Goal: Task Accomplishment & Management: Use online tool/utility

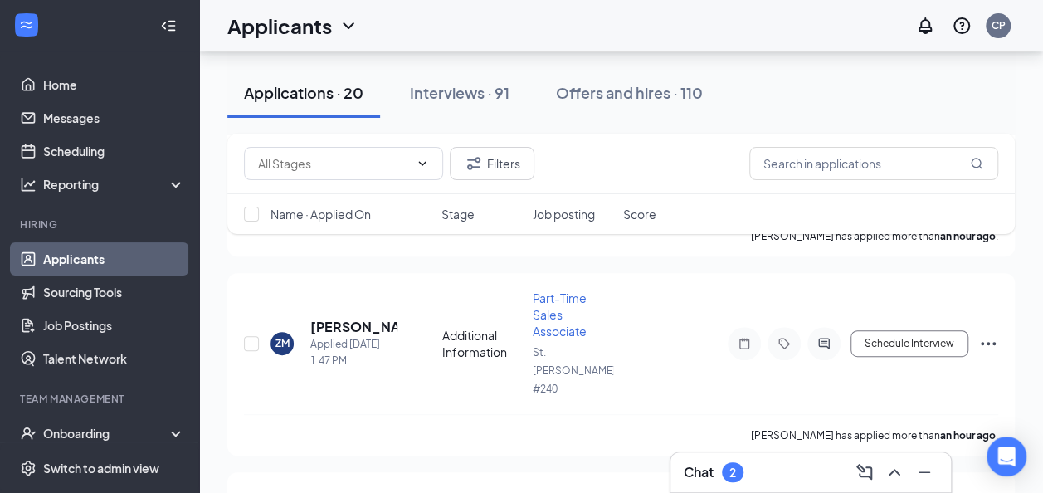
scroll to position [248, 0]
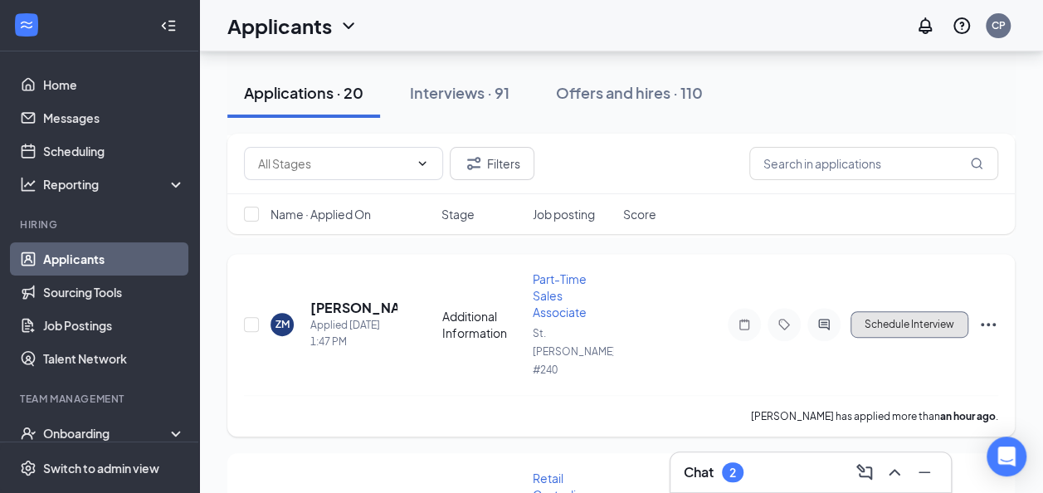
click at [904, 311] on button "Schedule Interview" at bounding box center [909, 324] width 118 height 27
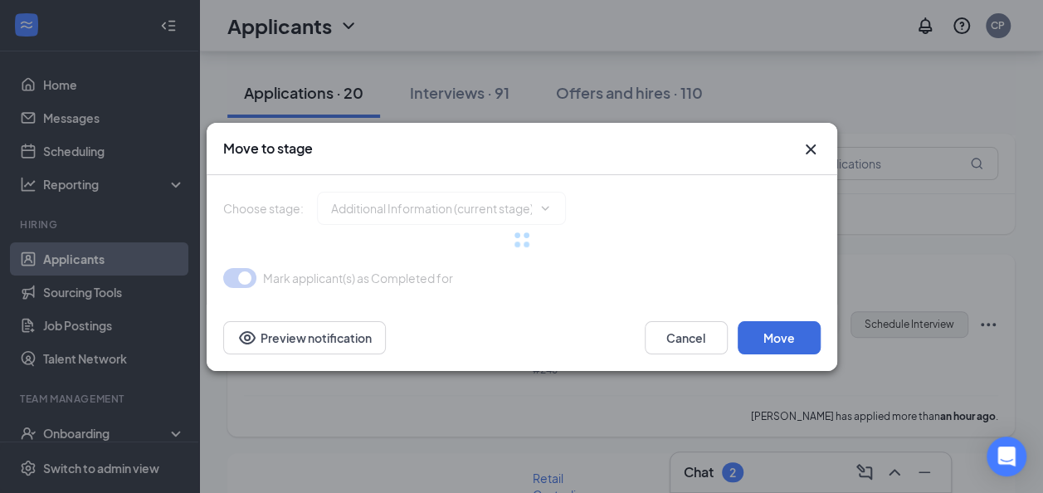
type input "Application Complete (next stage)"
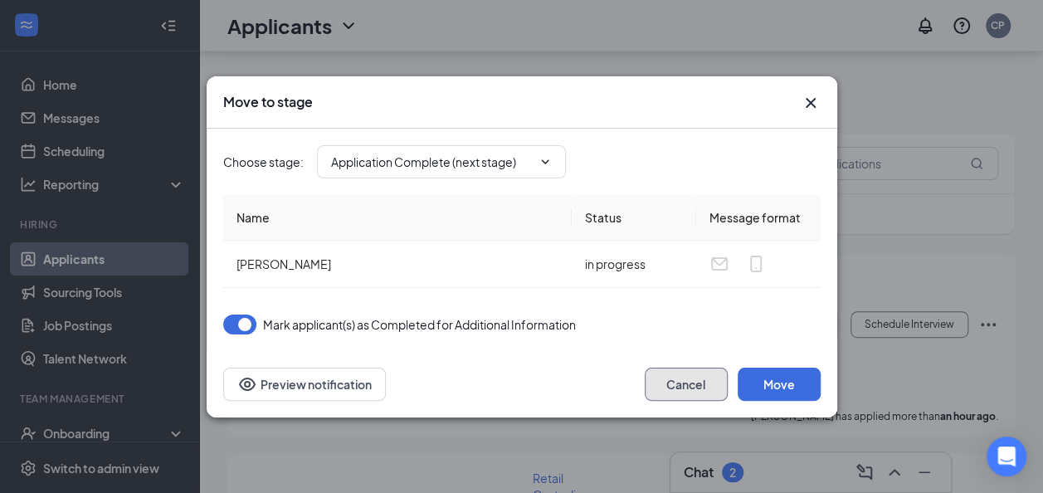
click at [701, 387] on button "Cancel" at bounding box center [686, 384] width 83 height 33
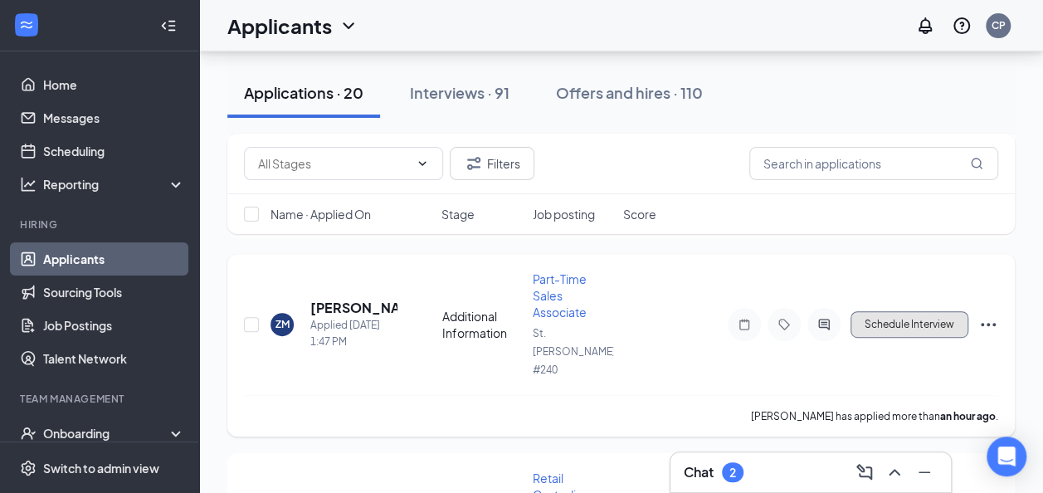
click at [908, 311] on button "Schedule Interview" at bounding box center [909, 324] width 118 height 27
type input "Application Complete (next stage)"
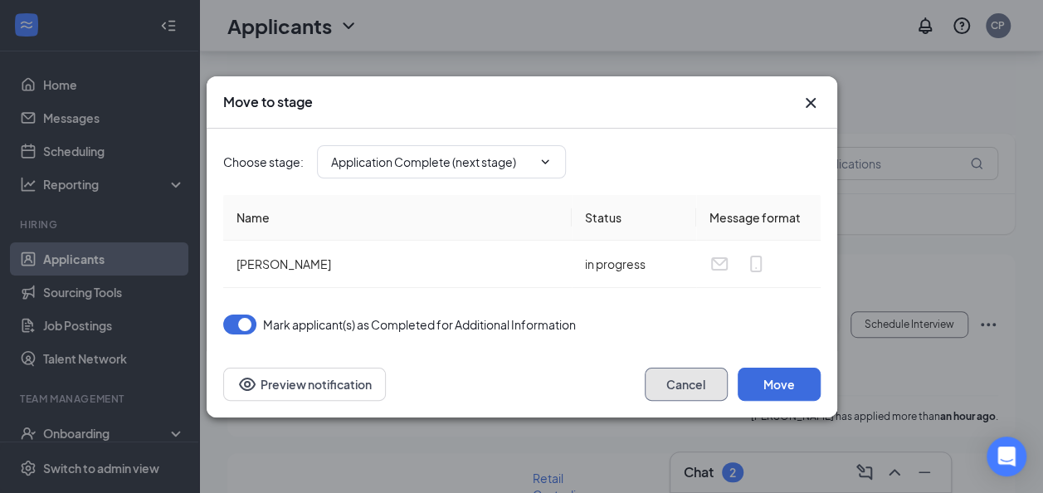
click at [676, 368] on button "Cancel" at bounding box center [686, 384] width 83 height 33
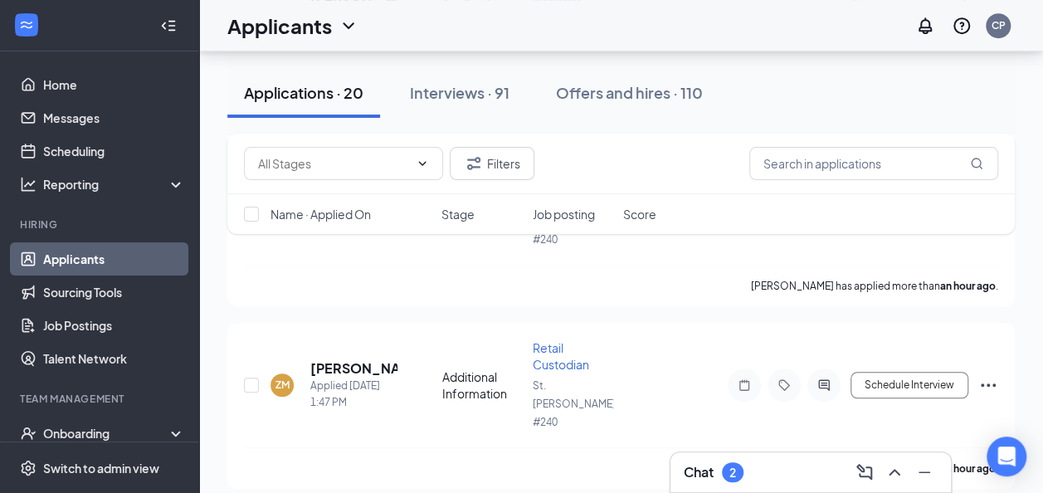
scroll to position [446, 0]
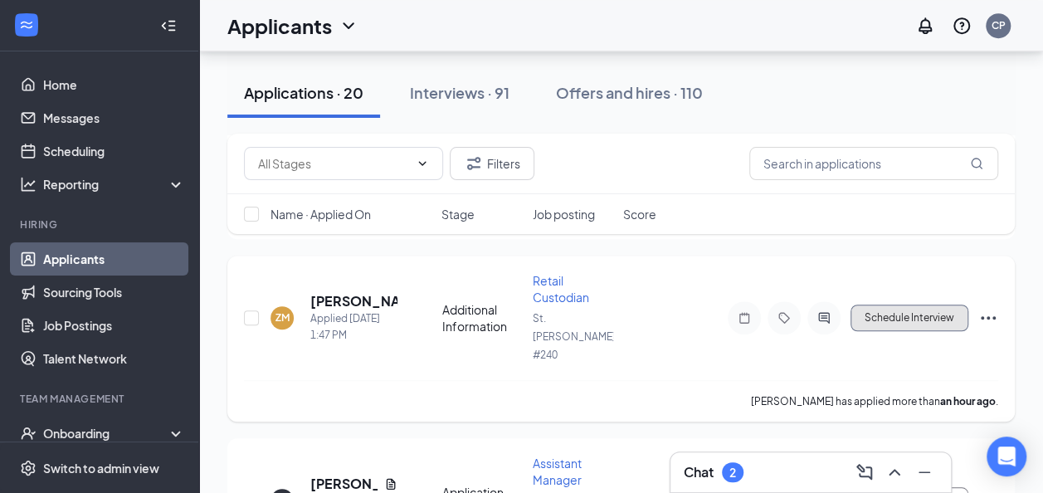
click at [909, 304] on button "Schedule Interview" at bounding box center [909, 317] width 118 height 27
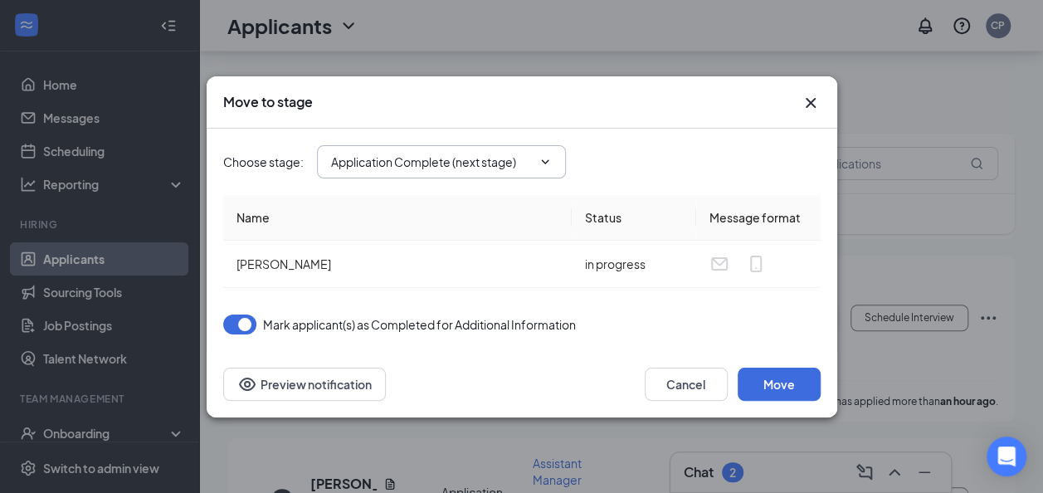
click at [452, 161] on input "Application Complete (next stage)" at bounding box center [431, 162] width 201 height 18
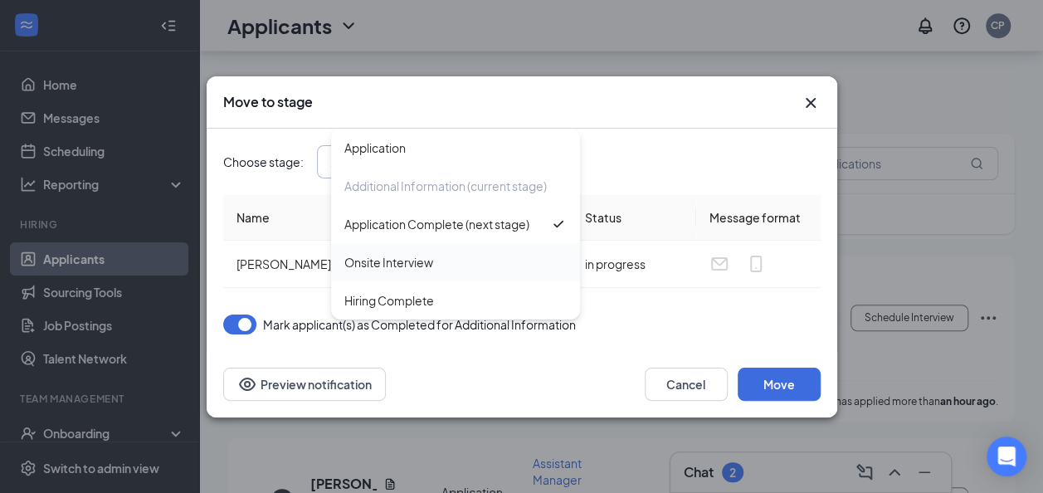
click at [431, 268] on div "Onsite Interview" at bounding box center [388, 262] width 89 height 18
type input "Onsite Interview"
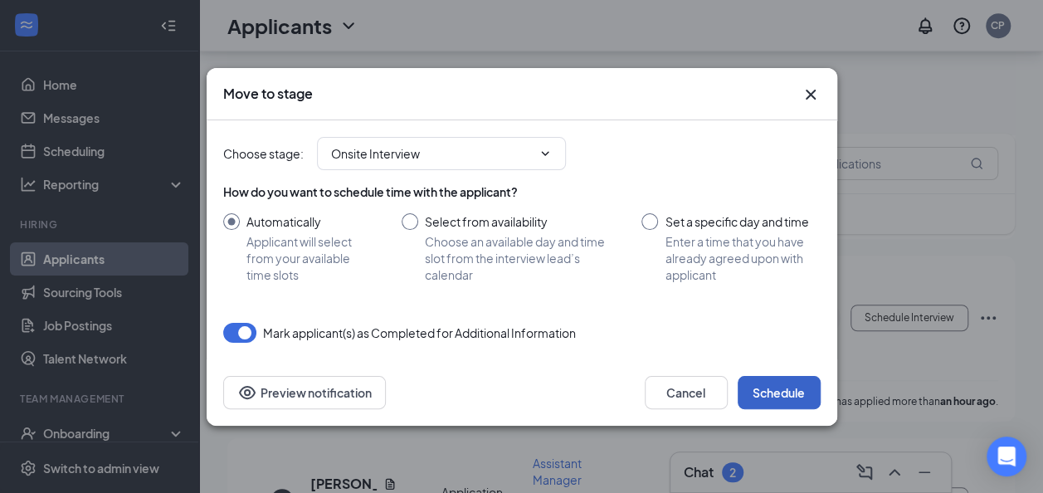
click at [766, 388] on button "Schedule" at bounding box center [779, 392] width 83 height 33
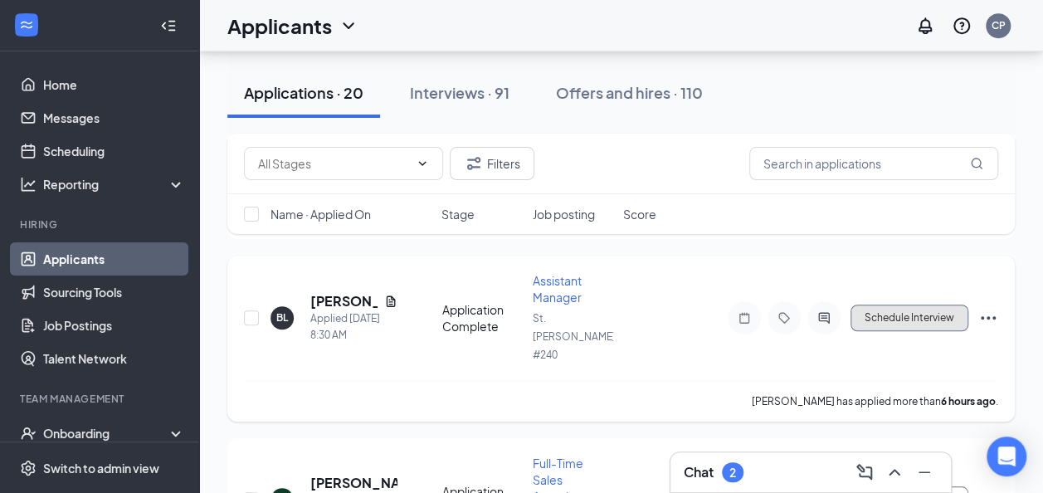
click at [913, 304] on button "Schedule Interview" at bounding box center [909, 317] width 118 height 27
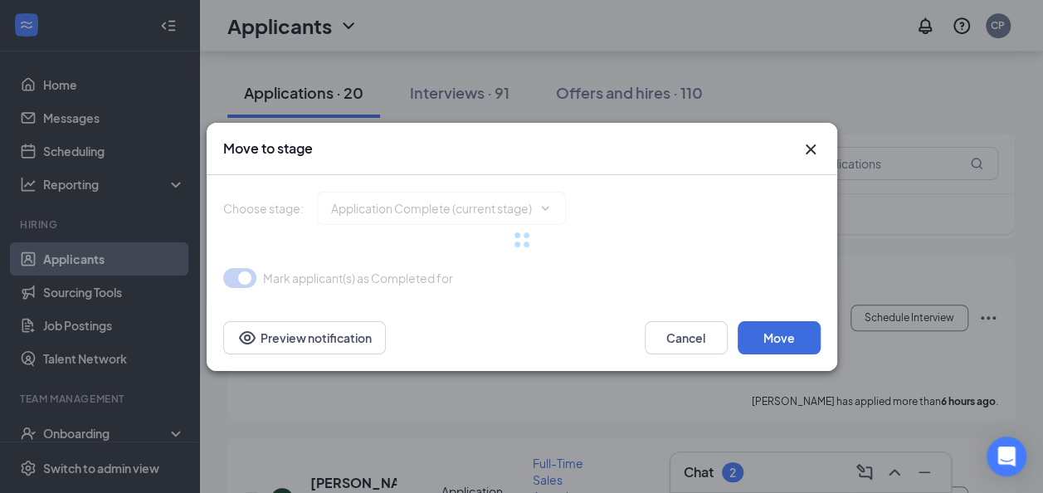
type input "Onsite Interview (next stage)"
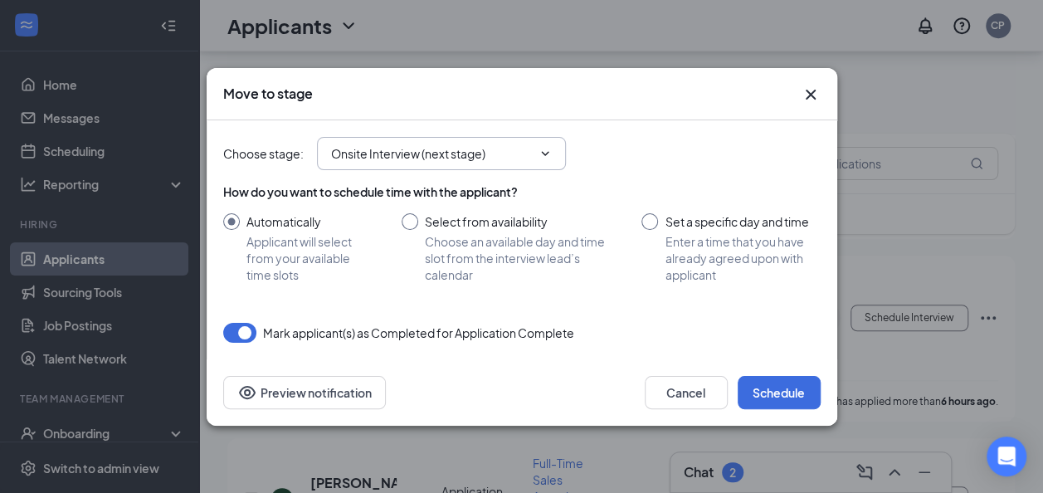
click at [365, 157] on input "Onsite Interview (next stage)" at bounding box center [431, 153] width 201 height 18
click at [682, 163] on div "Choose stage : Onsite Interview (next stage) Application Additional Information…" at bounding box center [521, 153] width 597 height 33
click at [768, 389] on button "Schedule" at bounding box center [779, 392] width 83 height 33
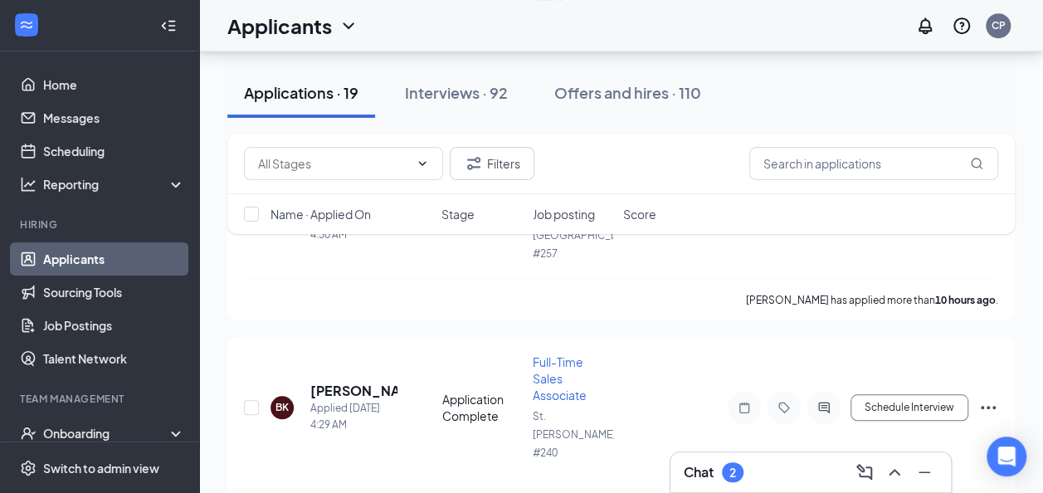
scroll to position [578, 0]
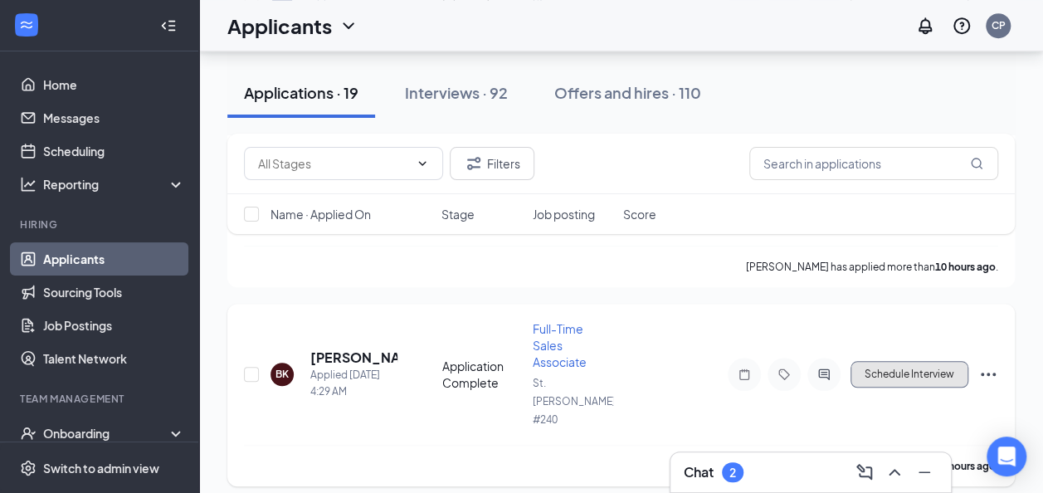
click at [884, 361] on button "Schedule Interview" at bounding box center [909, 374] width 118 height 27
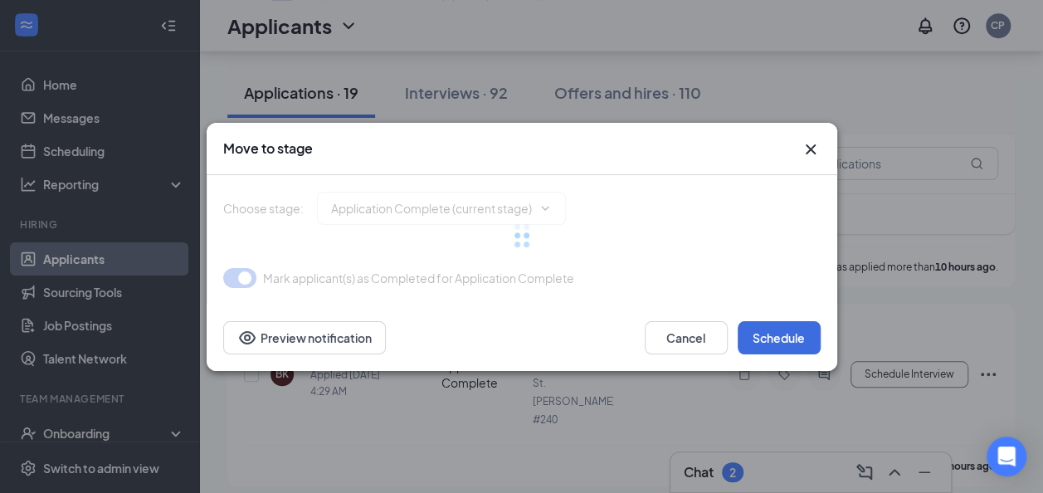
type input "Onsite Interview (next stage)"
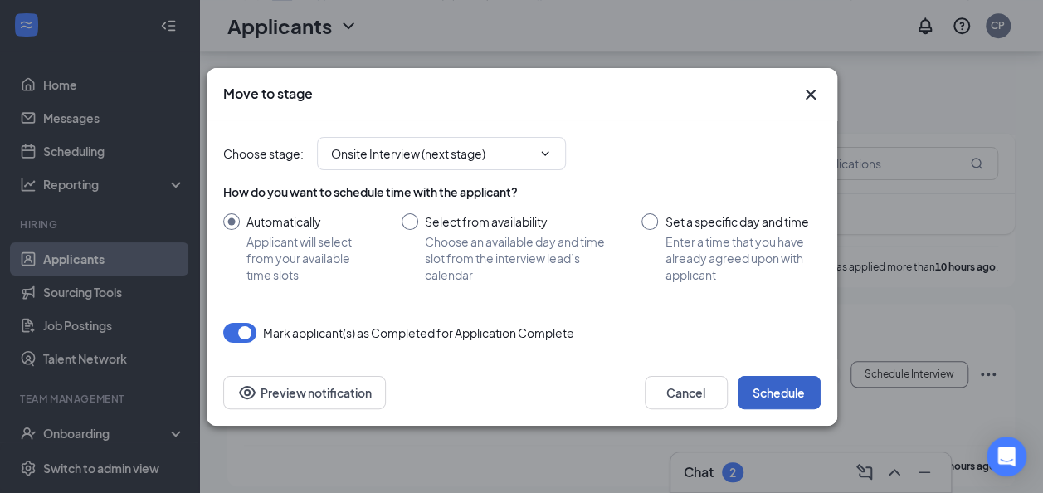
click at [777, 389] on button "Schedule" at bounding box center [779, 392] width 83 height 33
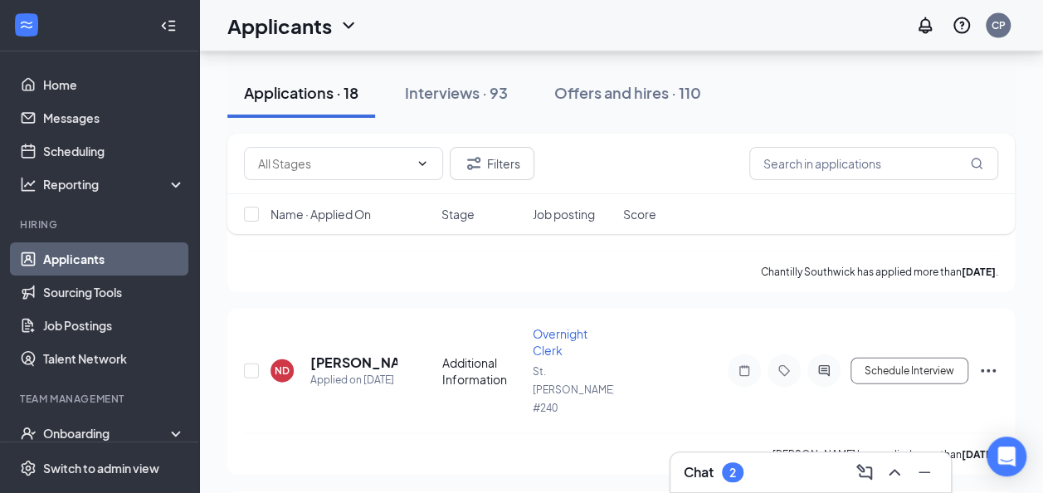
scroll to position [1807, 0]
